Goal: Task Accomplishment & Management: Manage account settings

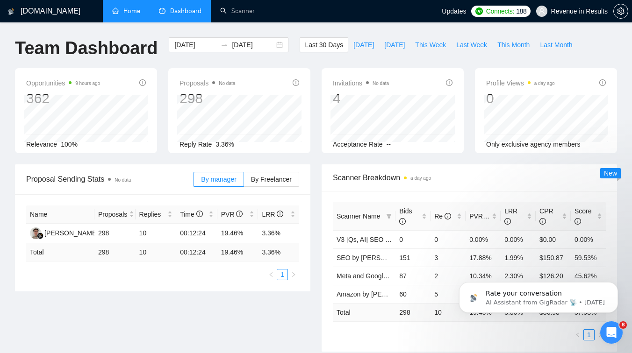
click at [133, 8] on link "Home" at bounding box center [126, 11] width 28 height 8
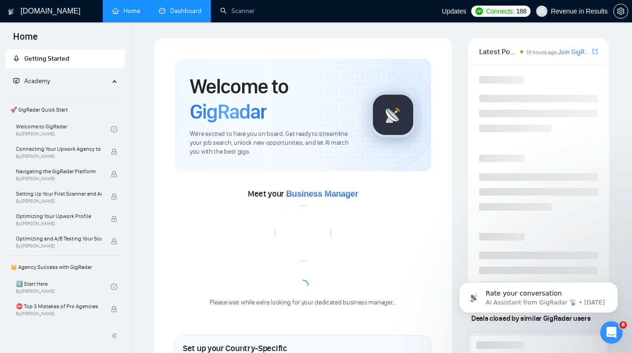
click at [171, 8] on link "Dashboard" at bounding box center [180, 11] width 43 height 8
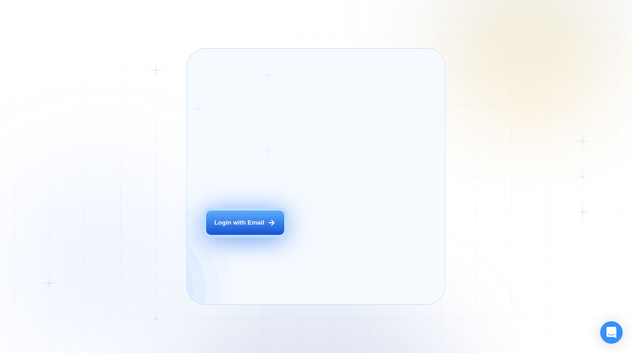
click at [266, 235] on div "Login ‍ Welcome to GigRadar. AI Business Manager for Agencies Login with Email" at bounding box center [255, 176] width 118 height 237
